Goal: Transaction & Acquisition: Purchase product/service

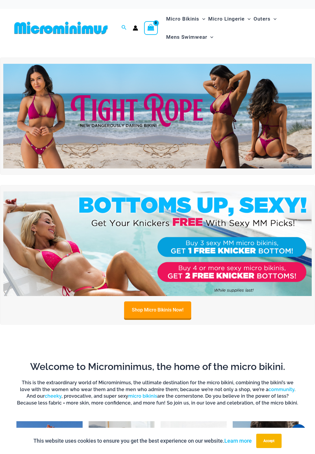
click at [173, 121] on img at bounding box center [157, 116] width 308 height 105
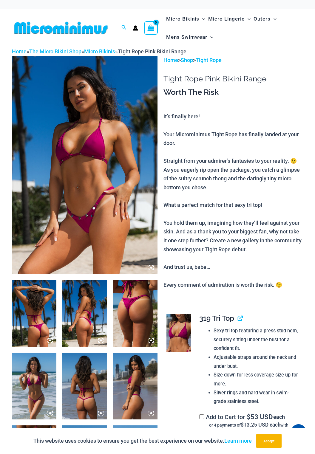
click at [88, 325] on img at bounding box center [84, 313] width 44 height 67
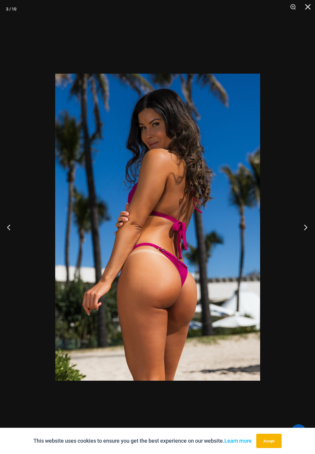
click at [304, 227] on button "Next" at bounding box center [303, 227] width 22 height 30
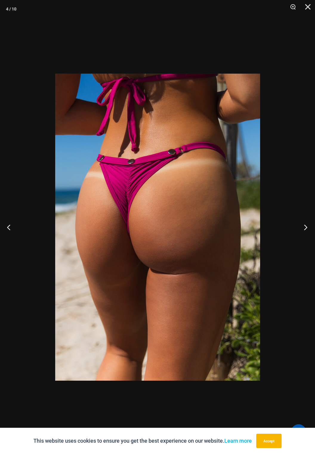
click at [305, 227] on button "Next" at bounding box center [303, 227] width 22 height 30
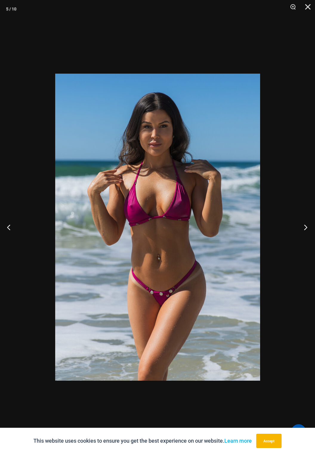
click at [303, 226] on button "Next" at bounding box center [303, 227] width 22 height 30
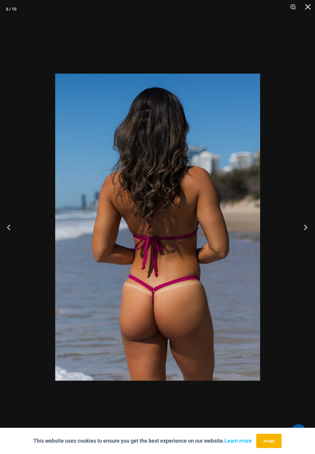
click at [304, 224] on button "Next" at bounding box center [303, 227] width 22 height 30
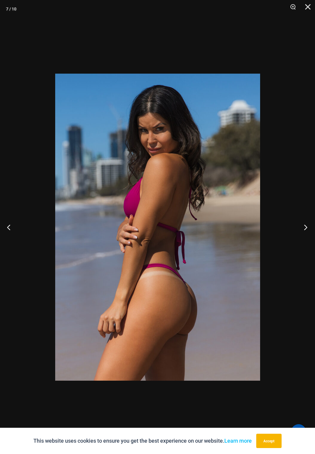
click at [303, 222] on button "Next" at bounding box center [303, 227] width 22 height 30
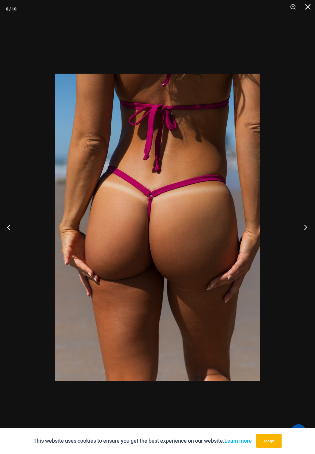
click at [302, 222] on button "Next" at bounding box center [303, 227] width 22 height 30
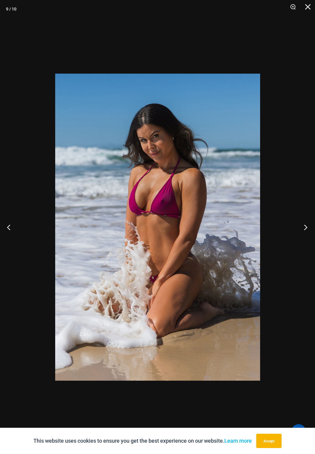
click at [303, 222] on button "Next" at bounding box center [303, 227] width 22 height 30
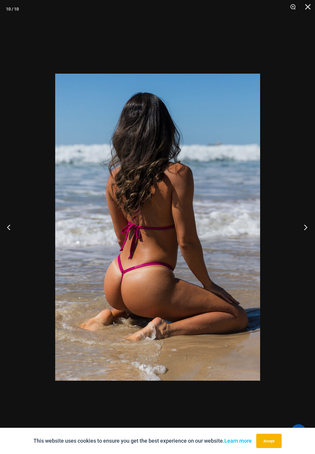
click at [303, 222] on button "Next" at bounding box center [303, 227] width 22 height 30
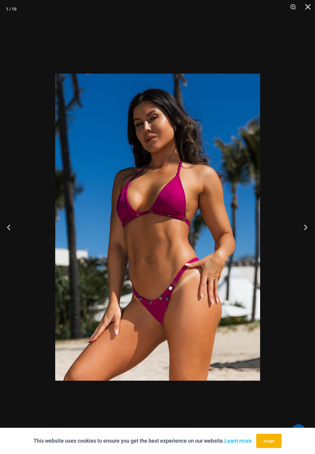
click at [303, 221] on button "Next" at bounding box center [303, 227] width 22 height 30
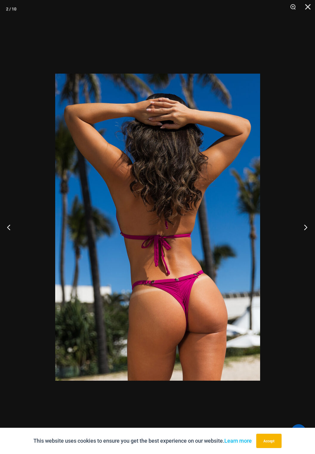
click at [303, 220] on button "Next" at bounding box center [303, 227] width 22 height 30
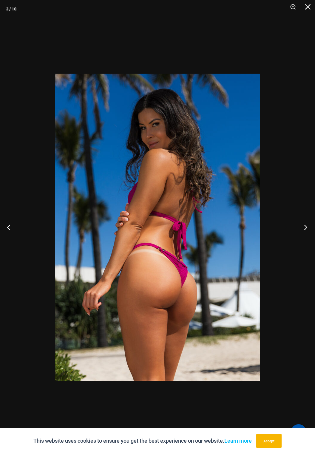
click at [302, 220] on button "Next" at bounding box center [303, 227] width 22 height 30
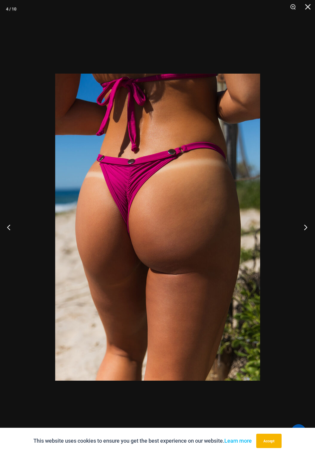
click at [303, 221] on button "Next" at bounding box center [303, 227] width 22 height 30
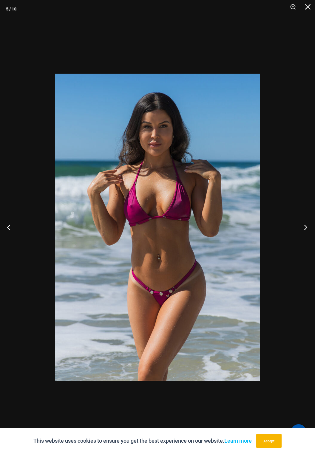
click at [303, 220] on button "Next" at bounding box center [303, 227] width 22 height 30
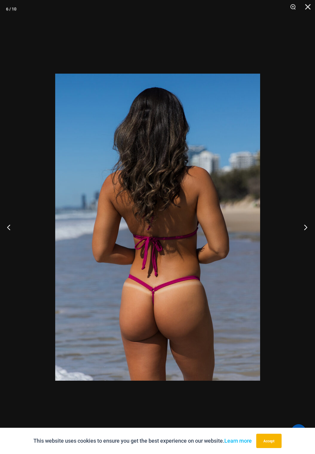
click at [302, 221] on button "Next" at bounding box center [303, 227] width 22 height 30
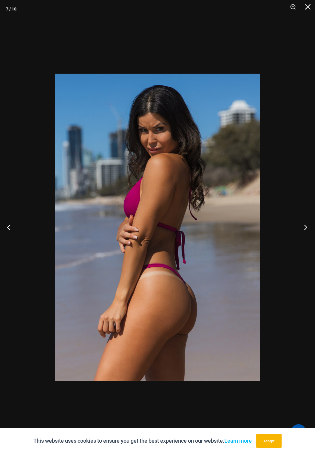
click at [302, 221] on button "Next" at bounding box center [303, 227] width 22 height 30
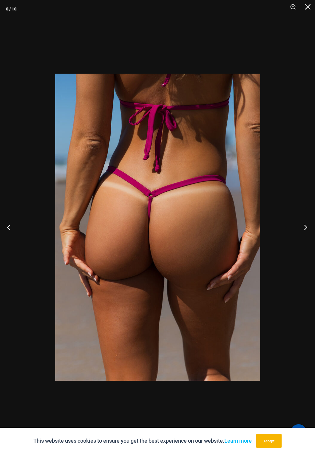
click at [302, 220] on button "Next" at bounding box center [303, 227] width 22 height 30
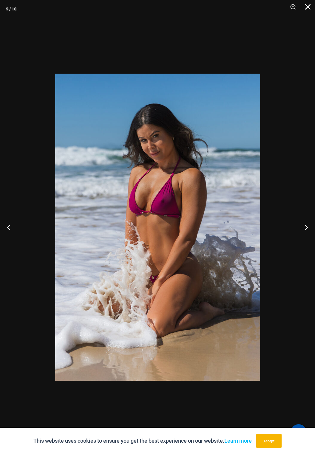
click at [308, 9] on button "Close" at bounding box center [305, 9] width 15 height 18
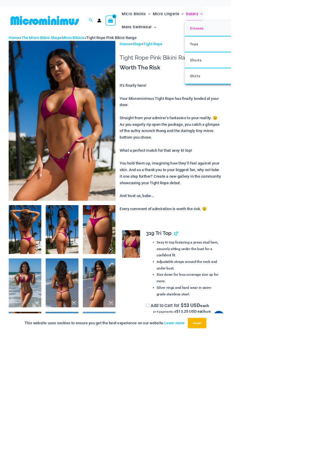
click at [271, 40] on span "Dresses" at bounding box center [268, 38] width 19 height 6
